Goal: Check status

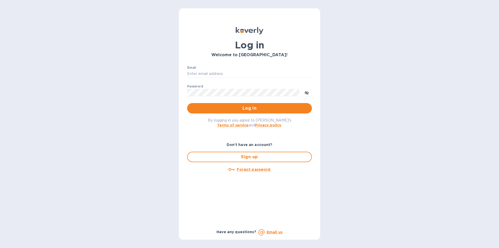
click at [139, 113] on div "Log in Welcome to [GEOGRAPHIC_DATA]! Email ​ Password ​ Log in By logging in yo…" at bounding box center [249, 124] width 499 height 248
click at [199, 75] on input "Email" at bounding box center [249, 74] width 125 height 8
type input "[EMAIL_ADDRESS][DOMAIN_NAME]"
click at [234, 109] on span "Log in" at bounding box center [249, 108] width 117 height 6
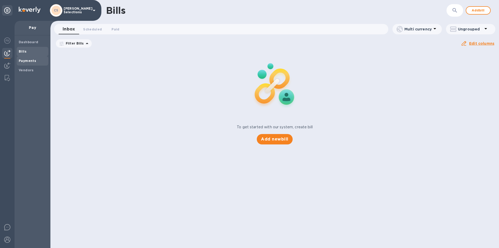
click at [30, 58] on span "Payments" at bounding box center [27, 60] width 17 height 5
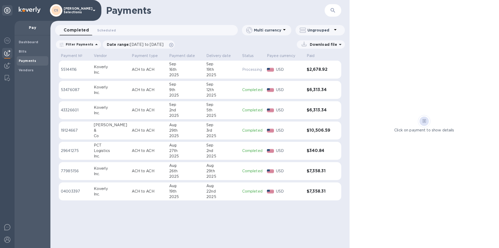
click at [300, 69] on p "USD" at bounding box center [289, 69] width 27 height 5
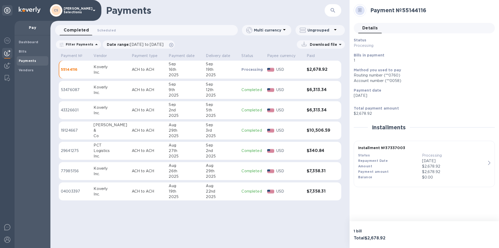
click at [388, 157] on div "Status" at bounding box center [390, 155] width 64 height 5
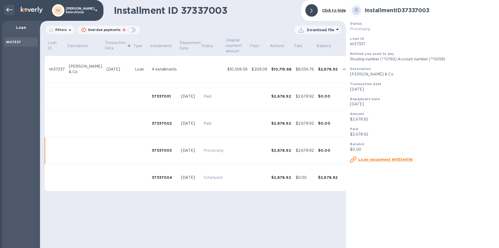
click at [7, 11] on icon at bounding box center [9, 10] width 6 height 6
